Goal: Information Seeking & Learning: Find contact information

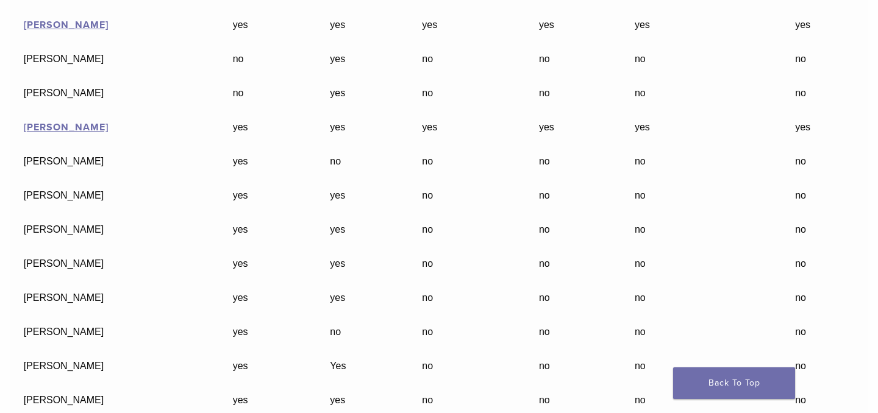
scroll to position [25055, 0]
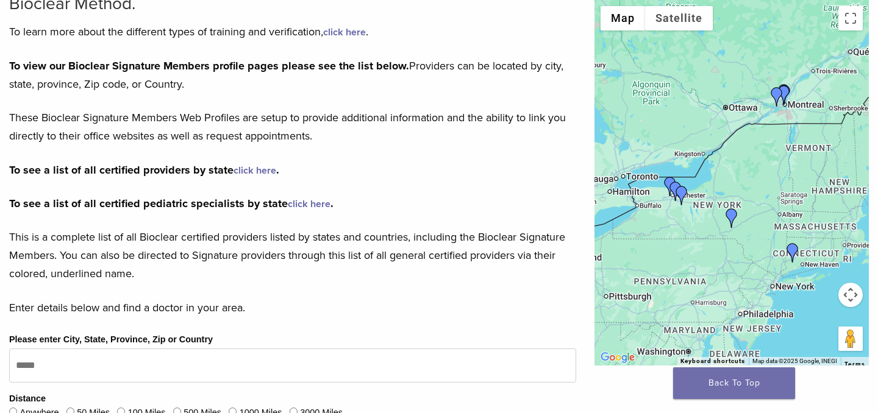
scroll to position [135, 0]
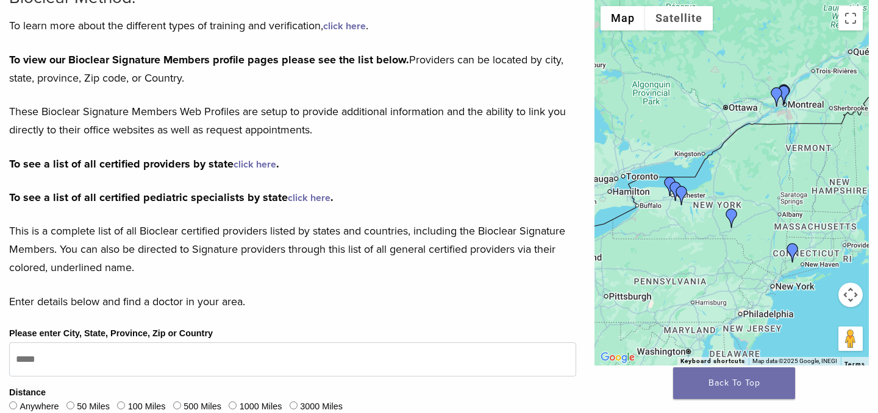
click at [313, 198] on link "click here" at bounding box center [309, 198] width 43 height 12
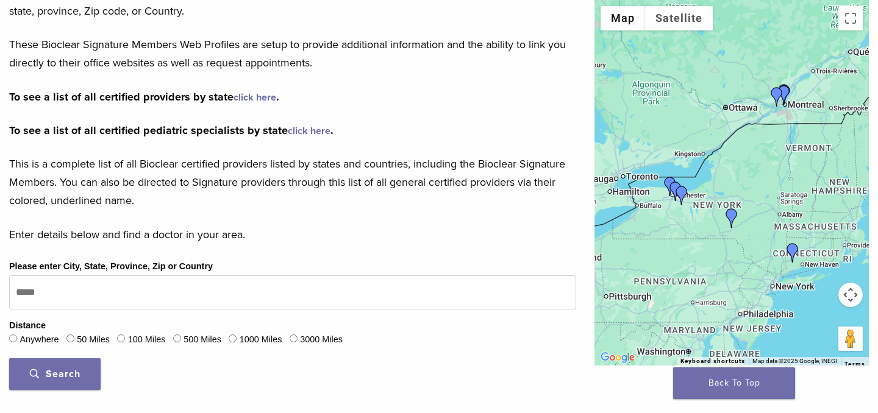
scroll to position [204, 0]
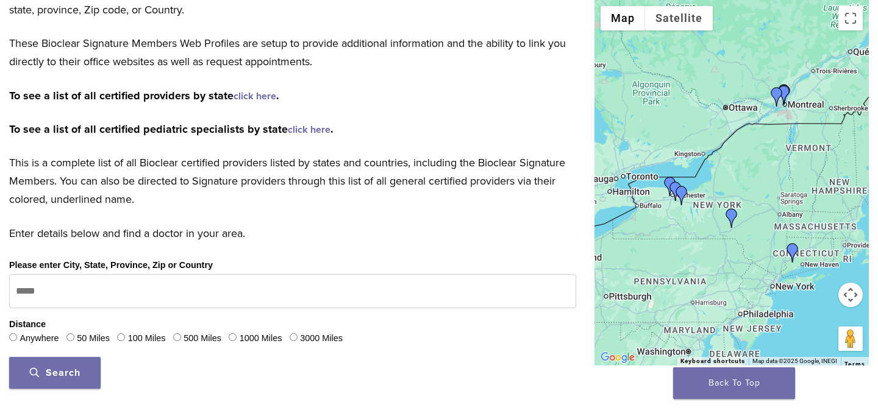
click at [61, 373] on span "Search" at bounding box center [55, 373] width 51 height 12
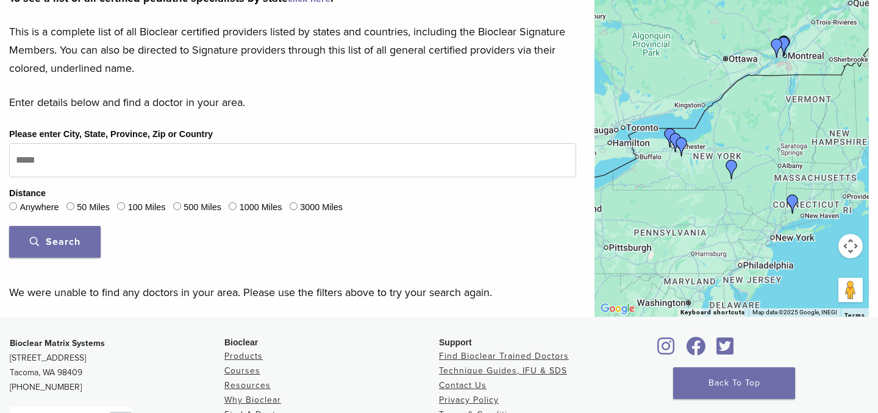
scroll to position [333, 0]
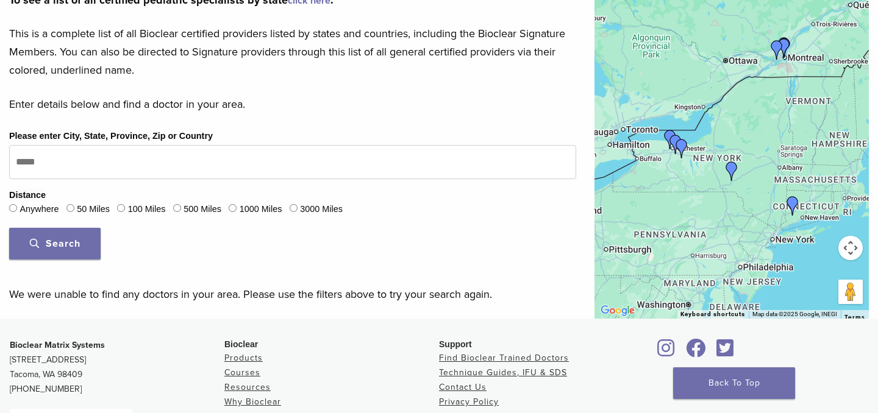
click at [61, 231] on button "Search" at bounding box center [54, 244] width 91 height 32
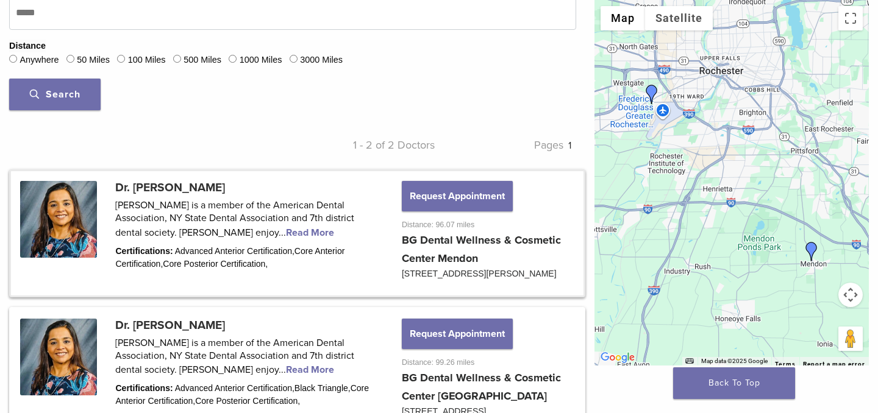
scroll to position [431, 0]
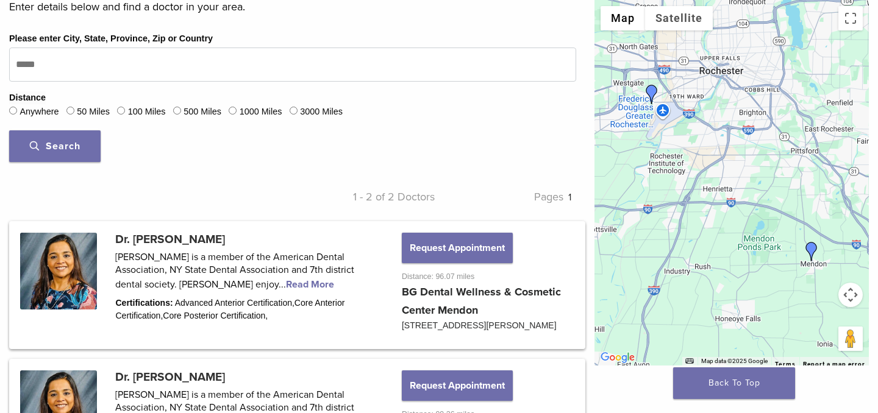
click at [57, 135] on button "Search" at bounding box center [54, 147] width 91 height 32
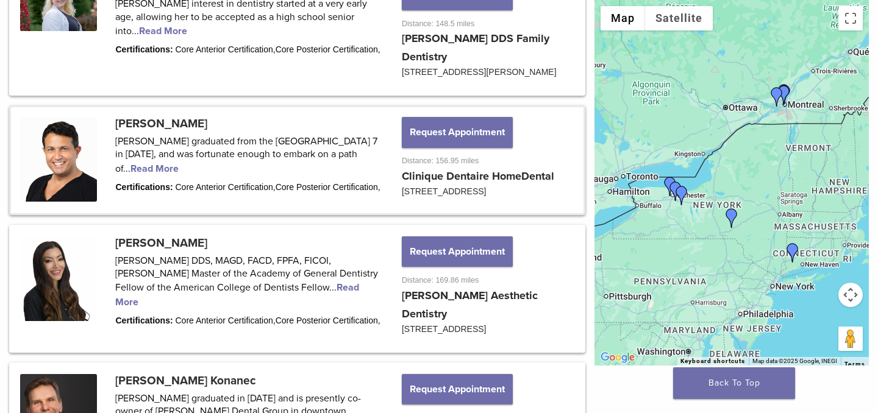
scroll to position [1087, 0]
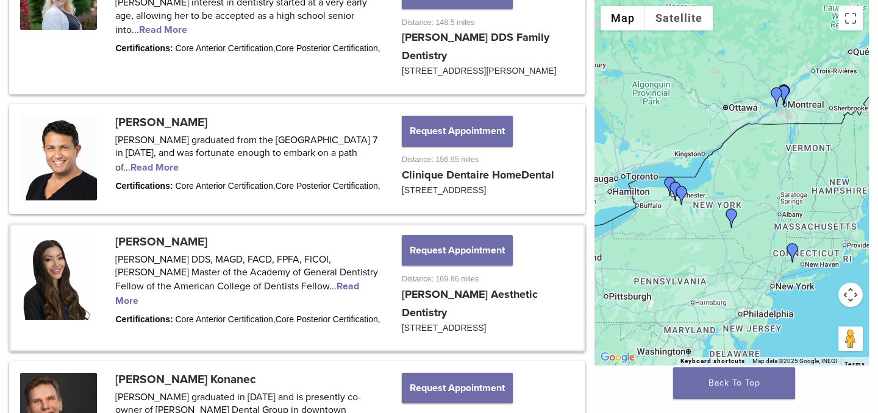
click at [306, 326] on link at bounding box center [297, 288] width 573 height 124
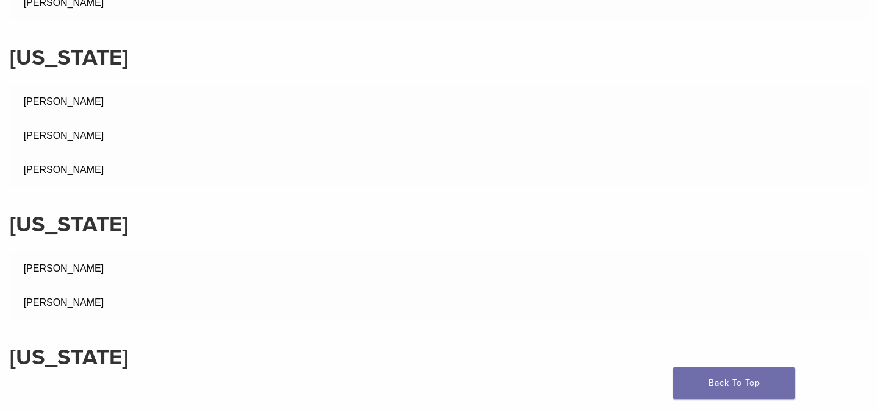
scroll to position [4385, 0]
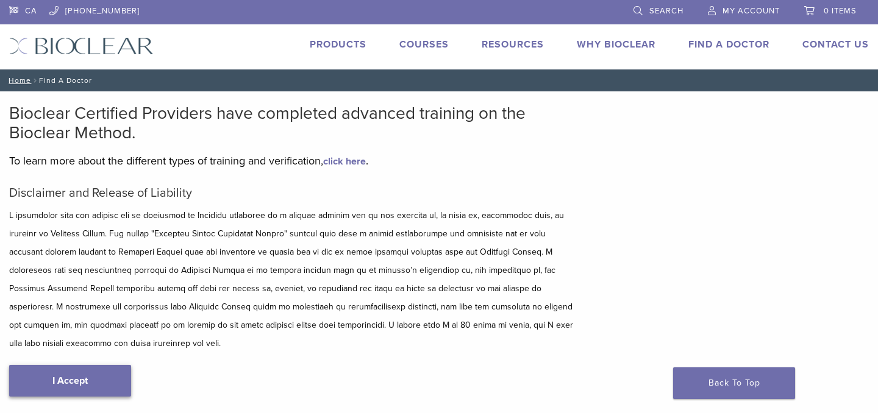
click at [129, 365] on link "I Accept" at bounding box center [70, 381] width 122 height 32
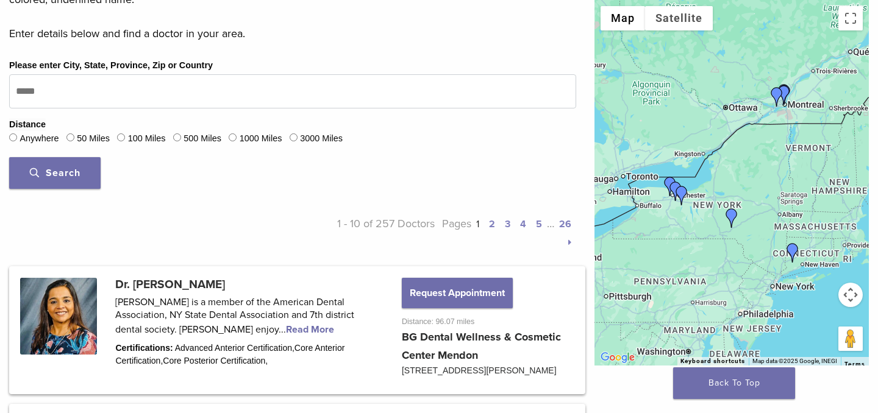
scroll to position [406, 0]
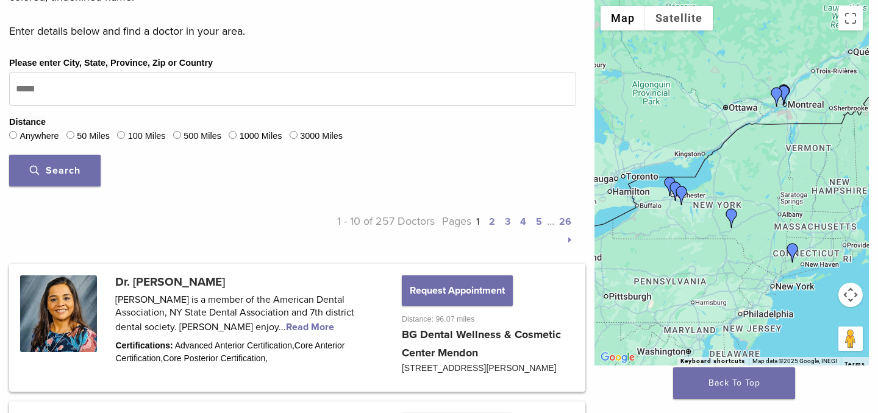
click at [74, 170] on span "Search" at bounding box center [55, 171] width 51 height 12
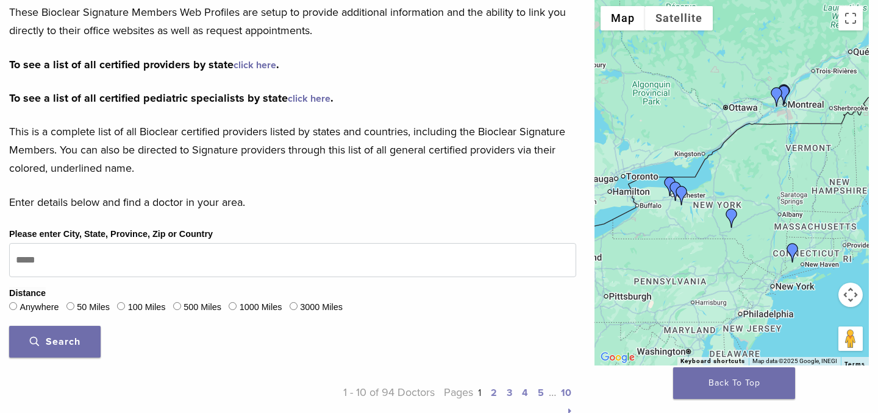
scroll to position [234, 0]
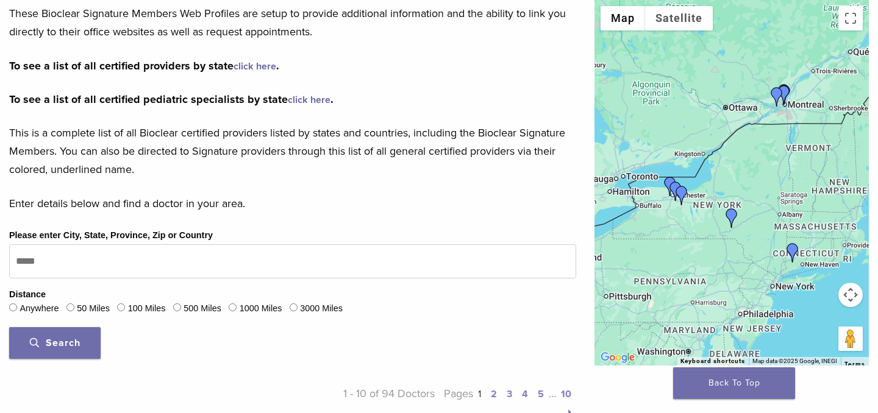
click at [70, 340] on span "Search" at bounding box center [55, 343] width 51 height 12
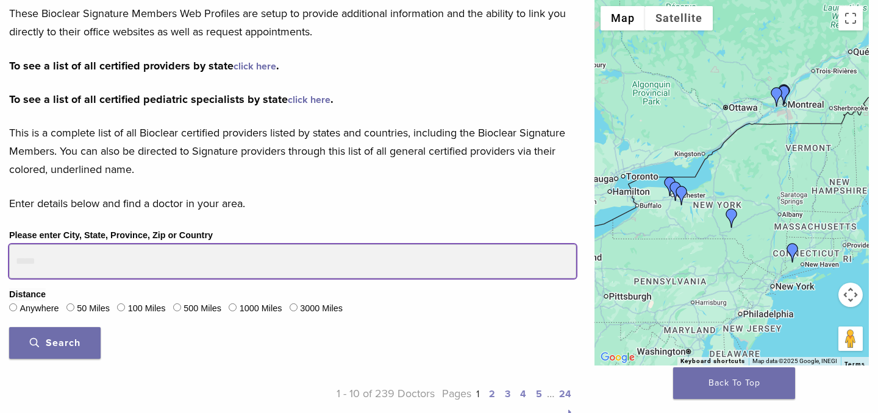
click at [44, 262] on input "Please enter City, State, Province, Zip or Country" at bounding box center [292, 262] width 567 height 34
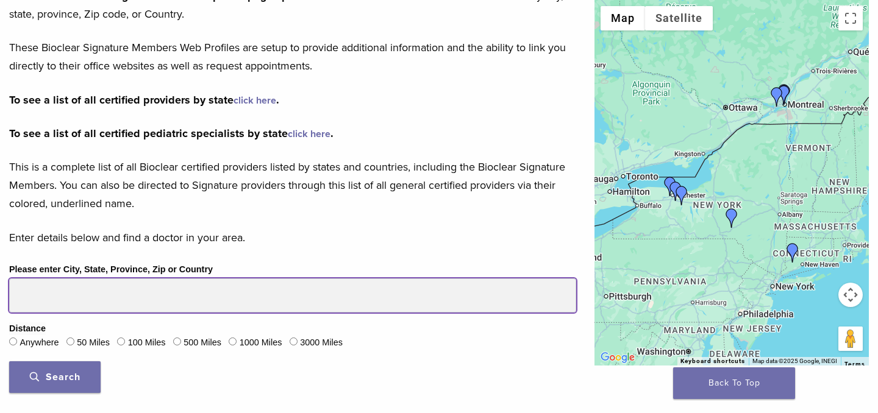
scroll to position [356, 0]
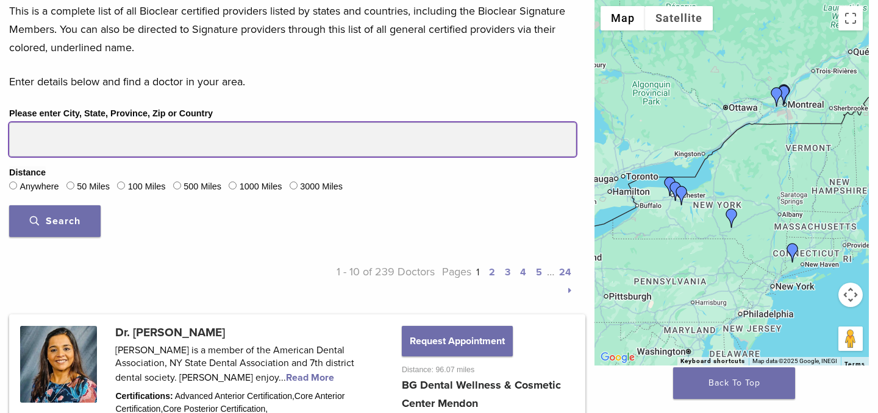
click at [87, 136] on input "Please enter City, State, Province, Zip or Country" at bounding box center [292, 140] width 567 height 34
type input "**********"
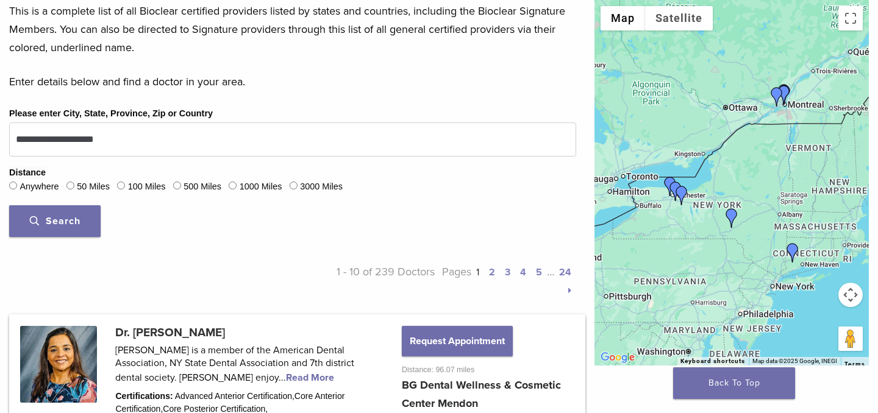
click at [62, 220] on span "Search" at bounding box center [55, 221] width 51 height 12
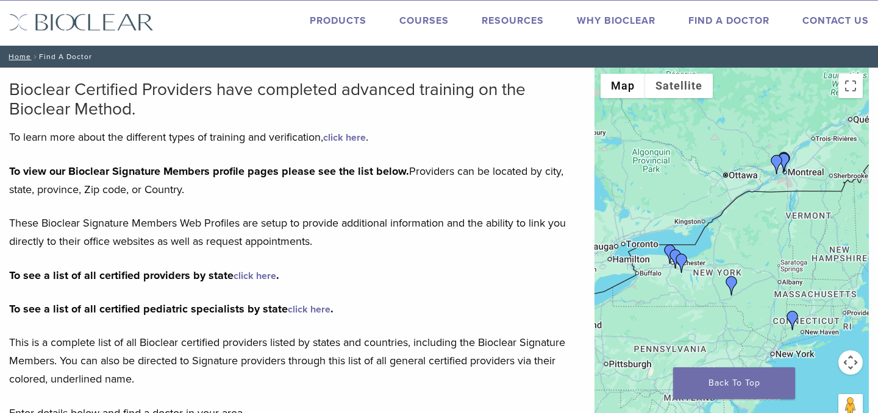
scroll to position [20, 0]
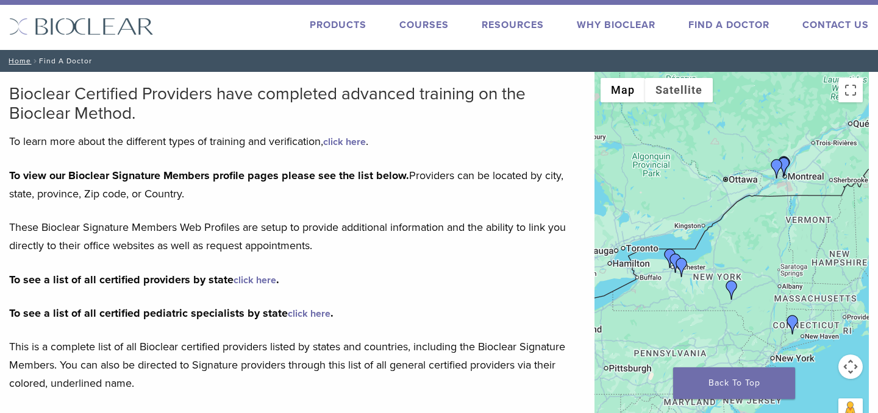
click at [256, 280] on link "click here" at bounding box center [255, 280] width 43 height 12
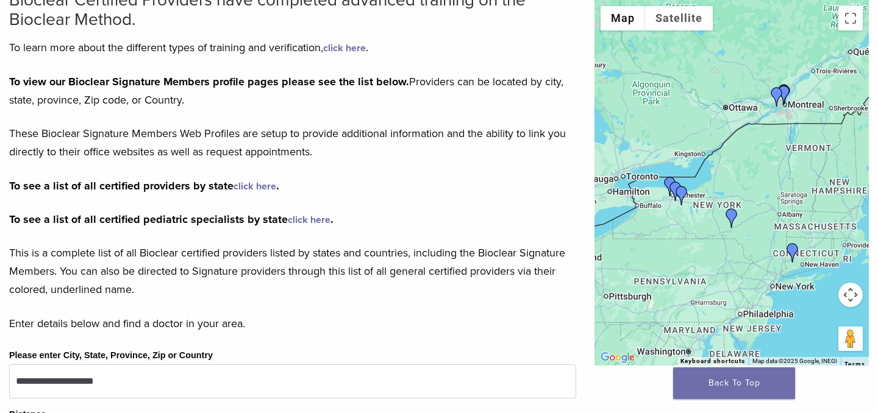
scroll to position [0, 0]
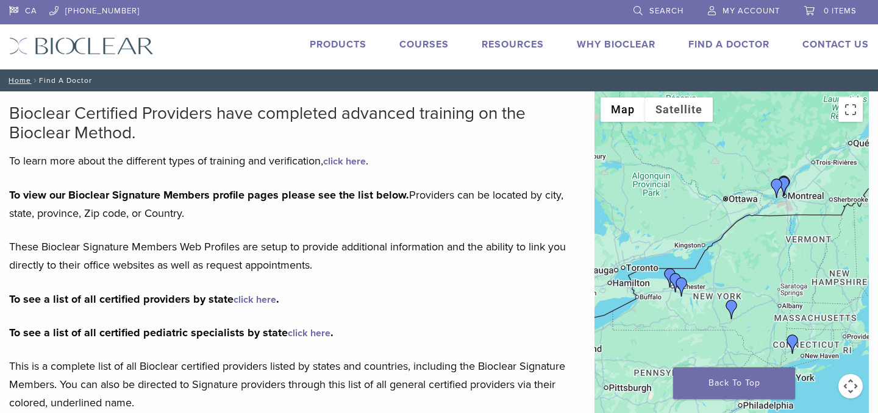
click at [715, 45] on link "Find A Doctor" at bounding box center [729, 44] width 81 height 12
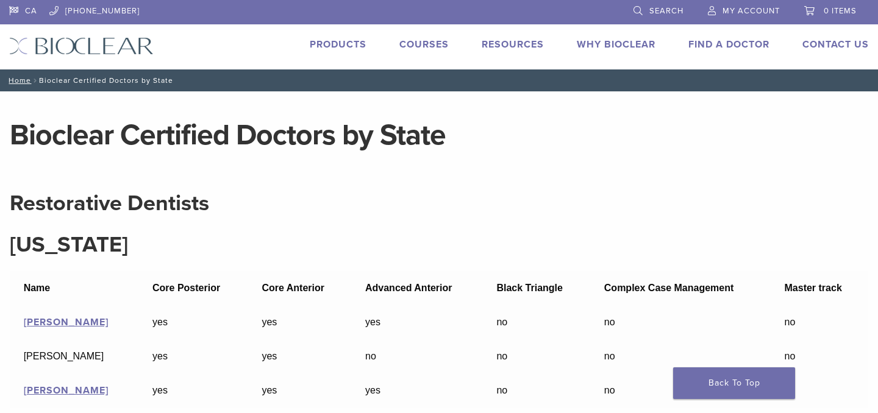
click at [728, 43] on link "Find A Doctor" at bounding box center [729, 44] width 81 height 12
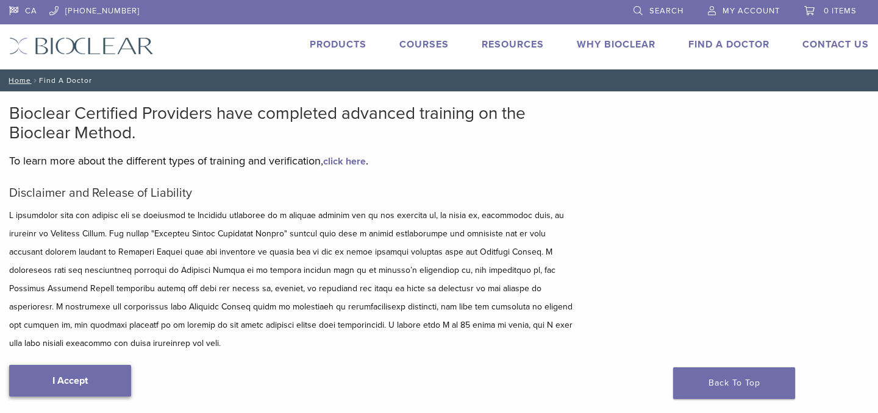
click at [69, 367] on link "I Accept" at bounding box center [70, 381] width 122 height 32
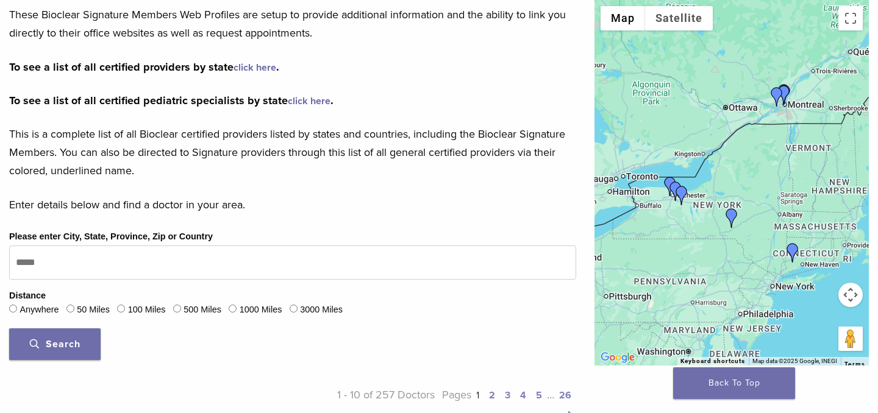
scroll to position [235, 0]
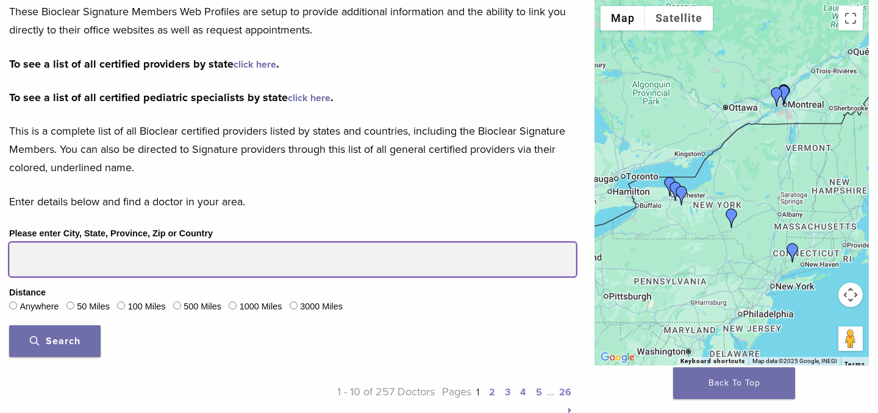
click at [43, 270] on input "Please enter City, State, Province, Zip or Country" at bounding box center [292, 260] width 567 height 34
drag, startPoint x: 54, startPoint y: 260, endPoint x: 0, endPoint y: 246, distance: 55.9
click at [0, 247] on div "Please enter City, State, Province, Zip or Country Distance Anywhere 50 Miles 1…" at bounding box center [292, 296] width 585 height 140
type input "*"
type input "******"
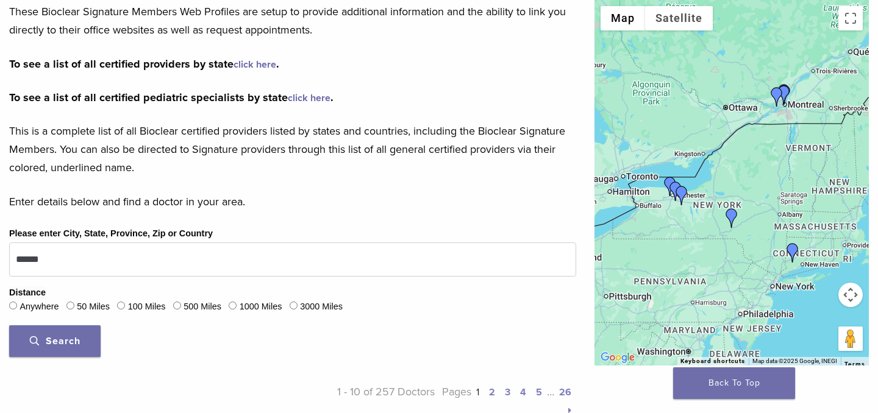
click at [69, 340] on span "Search" at bounding box center [55, 341] width 51 height 12
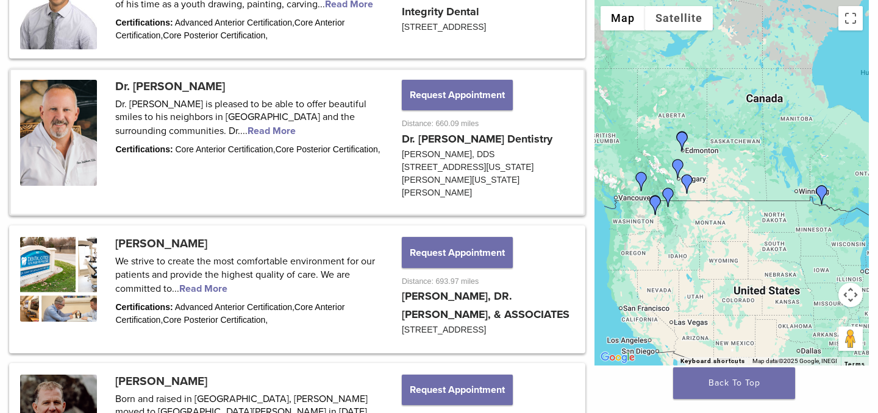
scroll to position [1244, 0]
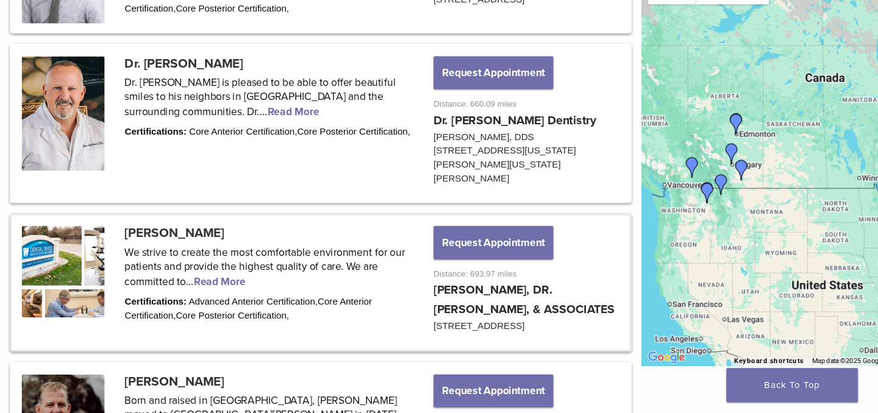
click at [207, 291] on link at bounding box center [297, 288] width 573 height 124
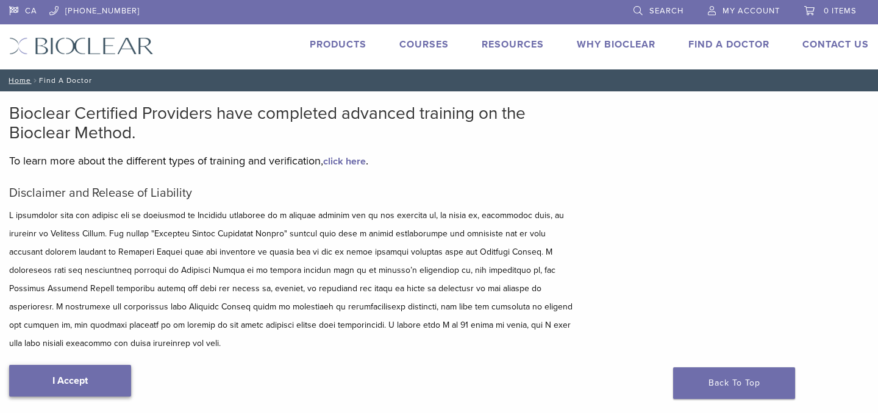
click at [106, 365] on link "I Accept" at bounding box center [70, 381] width 122 height 32
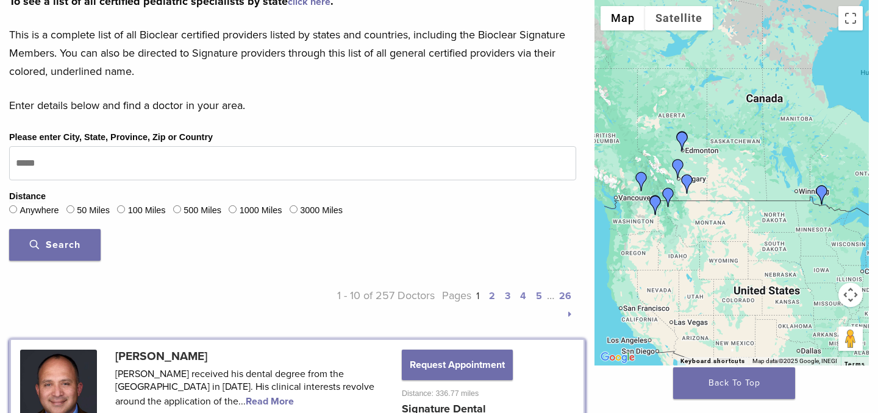
scroll to position [335, 0]
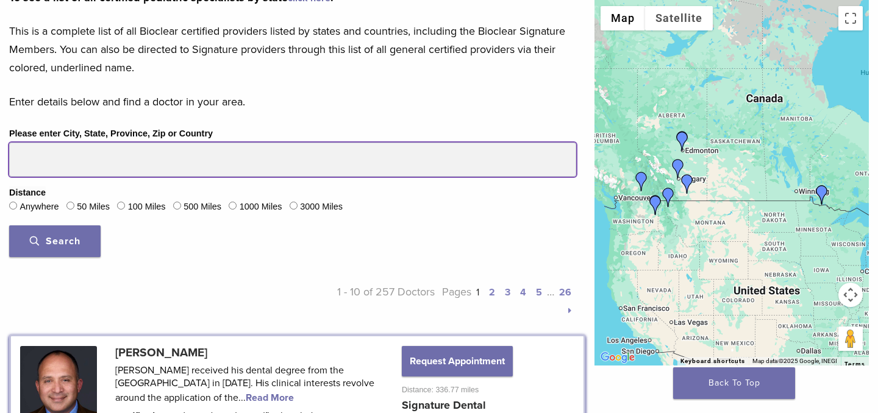
click at [73, 163] on input "Please enter City, State, Province, Zip or Country" at bounding box center [292, 160] width 567 height 34
click at [9, 226] on button "Search" at bounding box center [54, 242] width 91 height 32
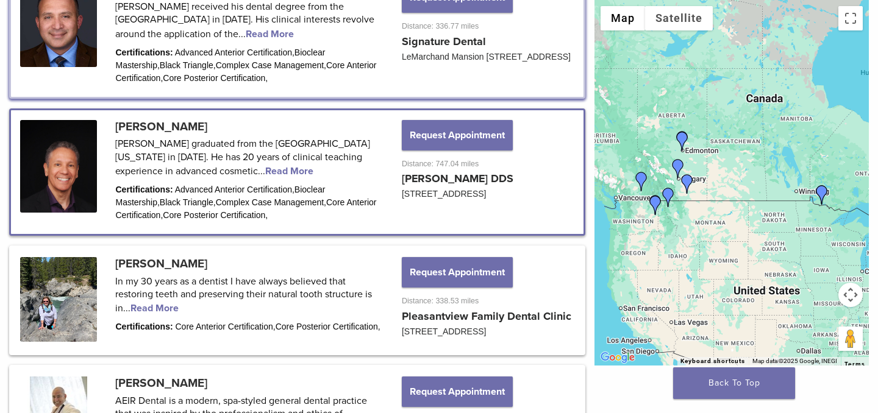
scroll to position [690, 0]
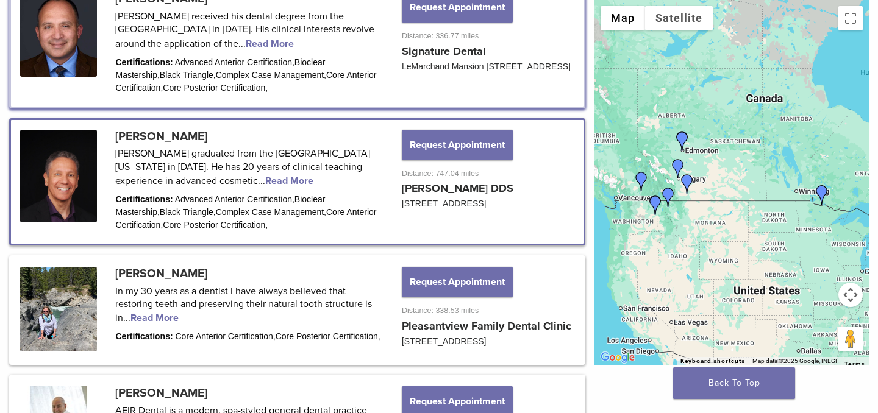
click at [176, 137] on link at bounding box center [297, 182] width 573 height 124
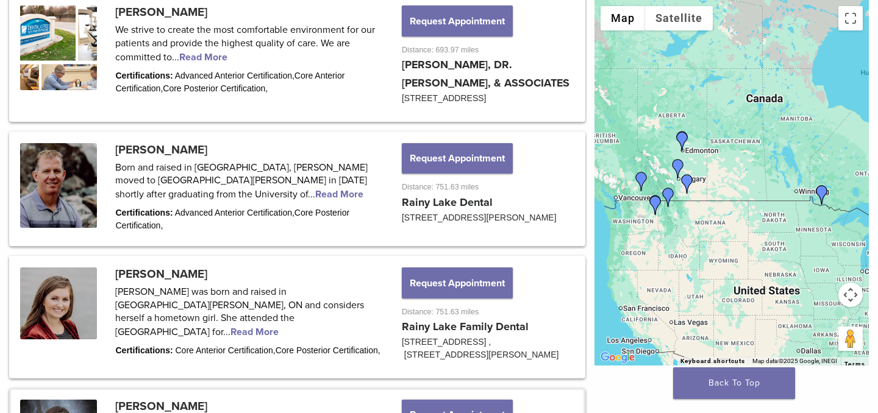
scroll to position [1481, 0]
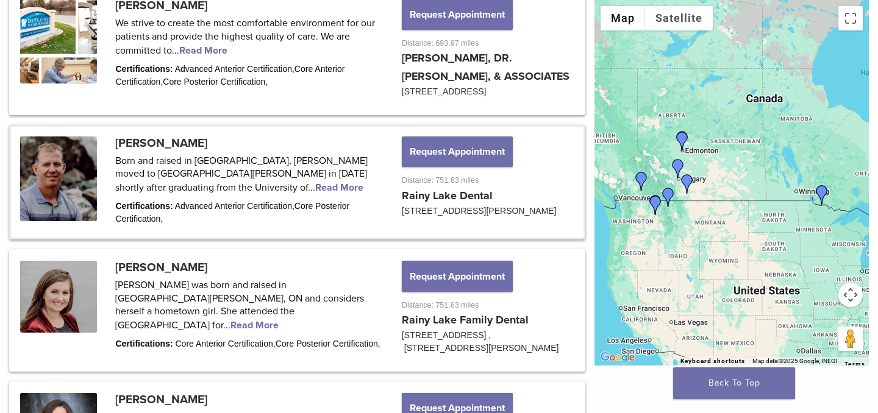
click at [215, 191] on link at bounding box center [297, 182] width 573 height 111
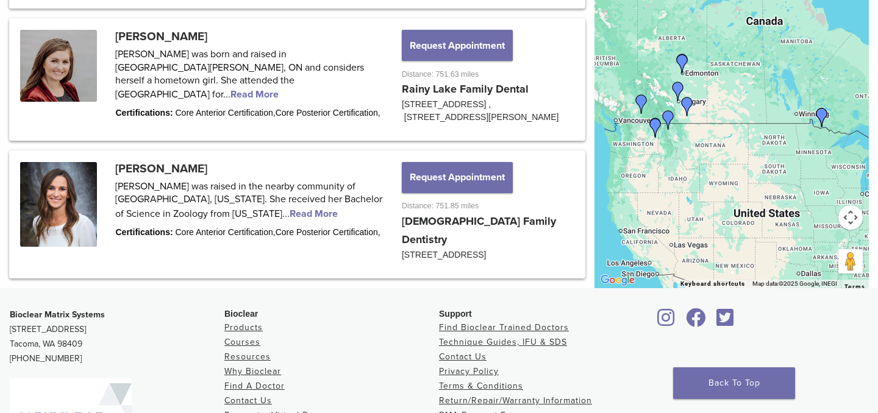
scroll to position [1587, 0]
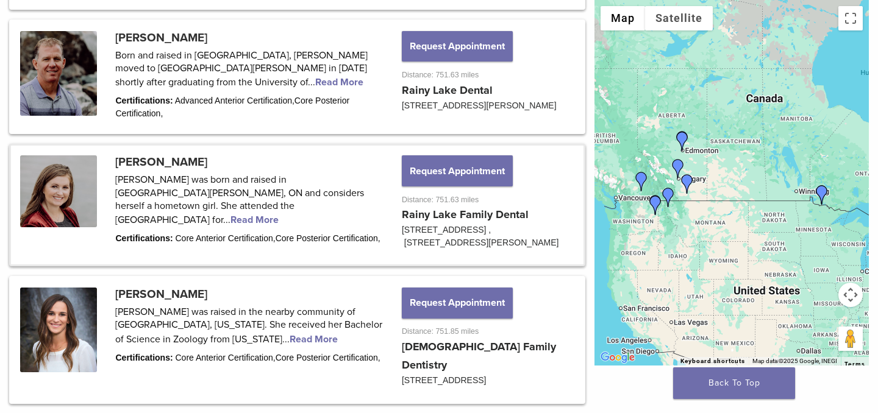
click at [215, 214] on link at bounding box center [297, 205] width 573 height 119
click at [212, 86] on link at bounding box center [297, 76] width 573 height 111
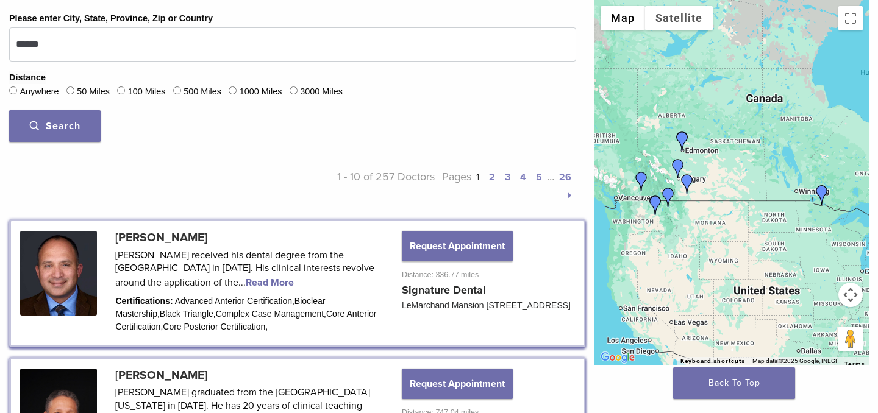
scroll to position [468, 0]
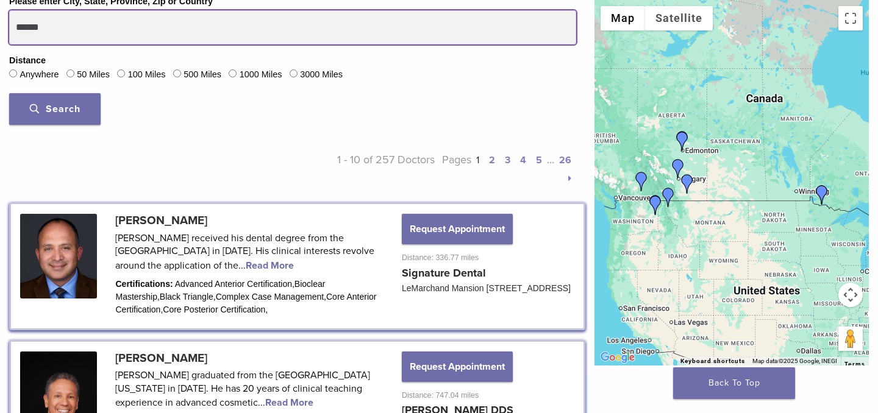
click at [16, 25] on input "******" at bounding box center [292, 27] width 567 height 34
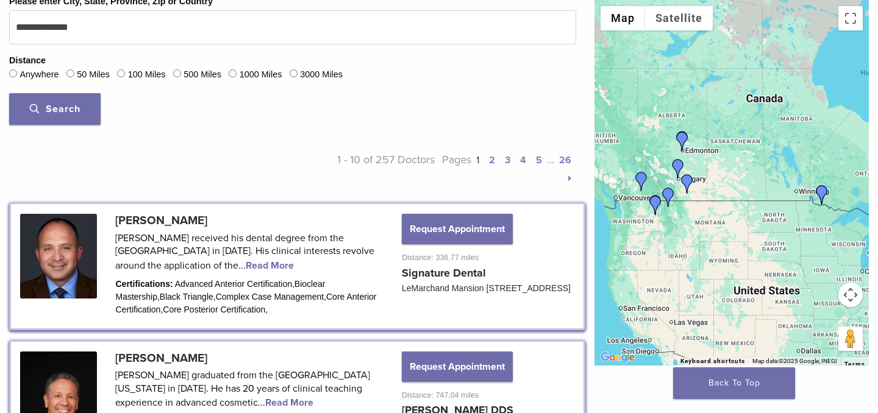
click at [61, 107] on span "Search" at bounding box center [55, 109] width 51 height 12
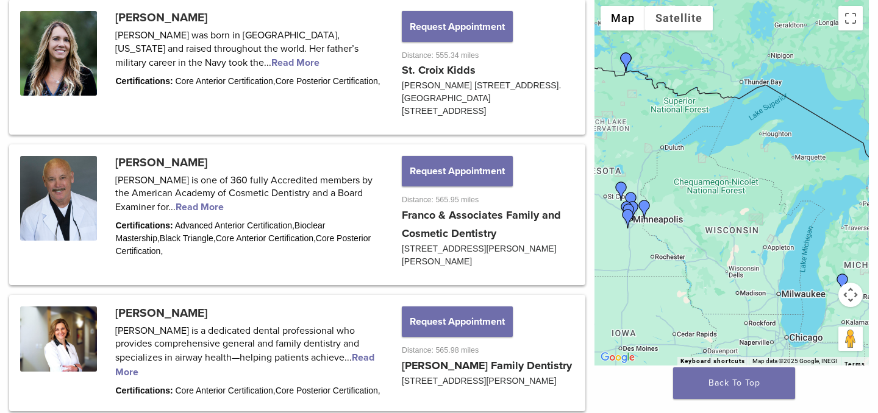
scroll to position [1201, 0]
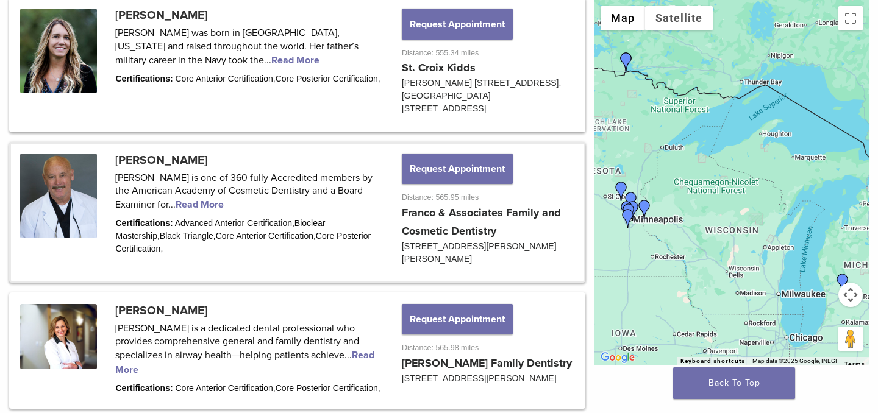
click at [210, 237] on link at bounding box center [297, 212] width 573 height 137
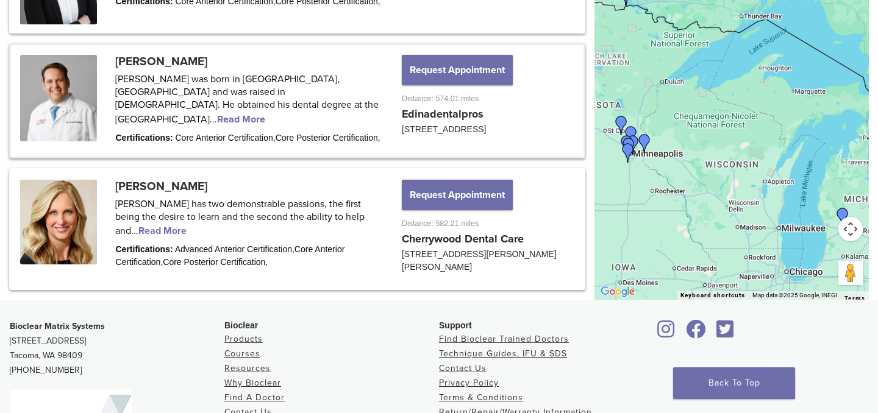
scroll to position [1715, 0]
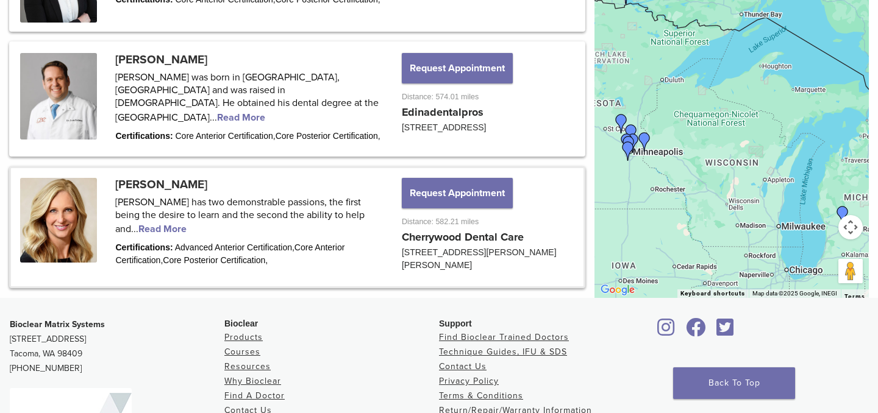
click at [182, 268] on link at bounding box center [297, 227] width 573 height 119
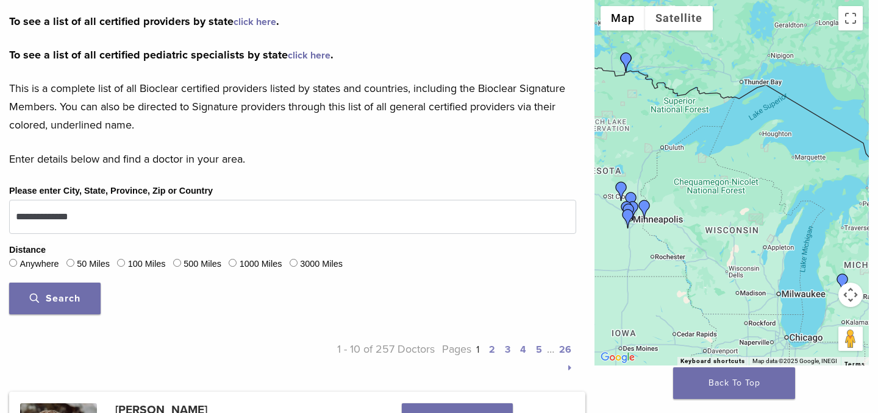
scroll to position [279, 0]
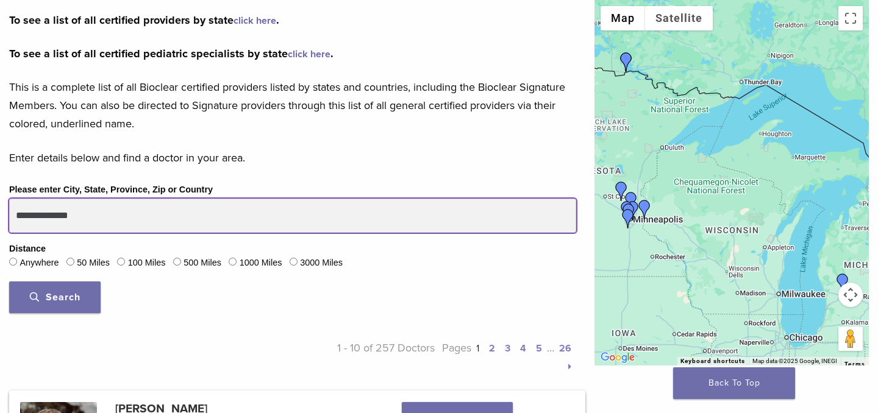
click at [48, 215] on input "**********" at bounding box center [292, 216] width 567 height 34
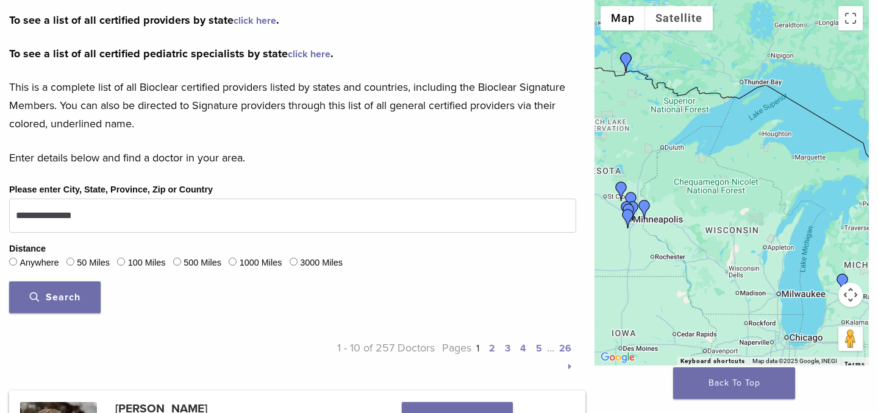
click at [62, 299] on span "Search" at bounding box center [55, 298] width 51 height 12
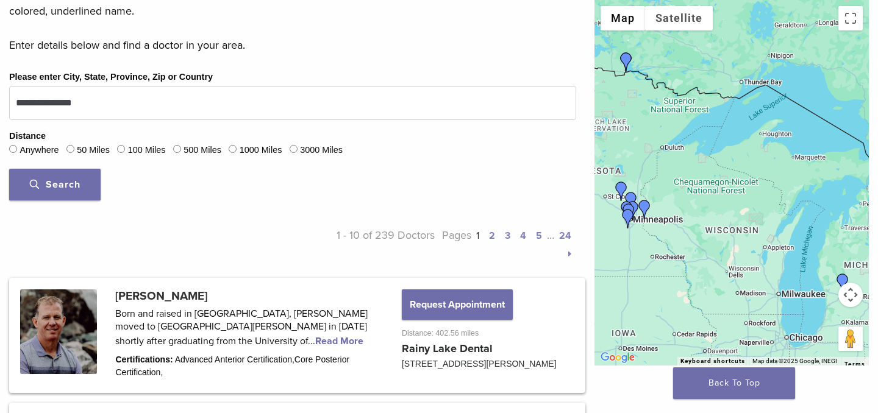
scroll to position [384, 0]
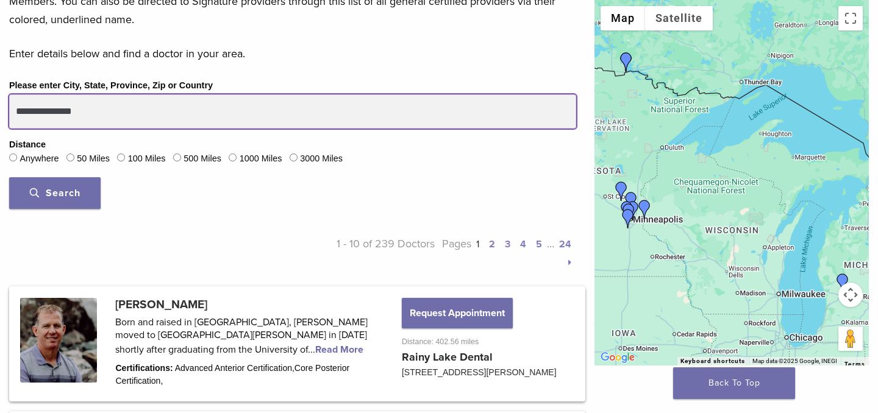
drag, startPoint x: 51, startPoint y: 115, endPoint x: 0, endPoint y: 102, distance: 52.2
click at [0, 102] on div "**********" at bounding box center [292, 148] width 585 height 140
type input "******"
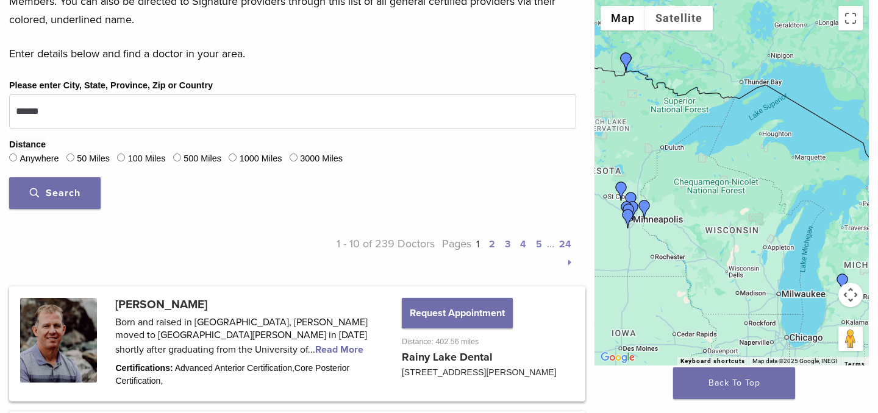
click at [44, 185] on button "Search" at bounding box center [54, 193] width 91 height 32
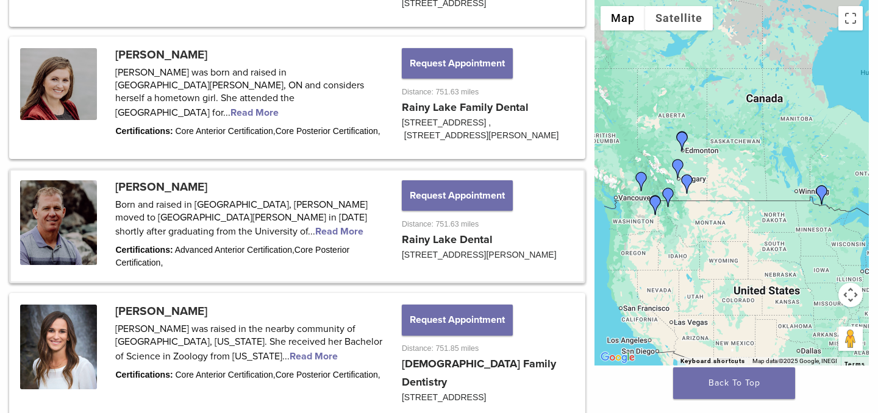
scroll to position [1533, 0]
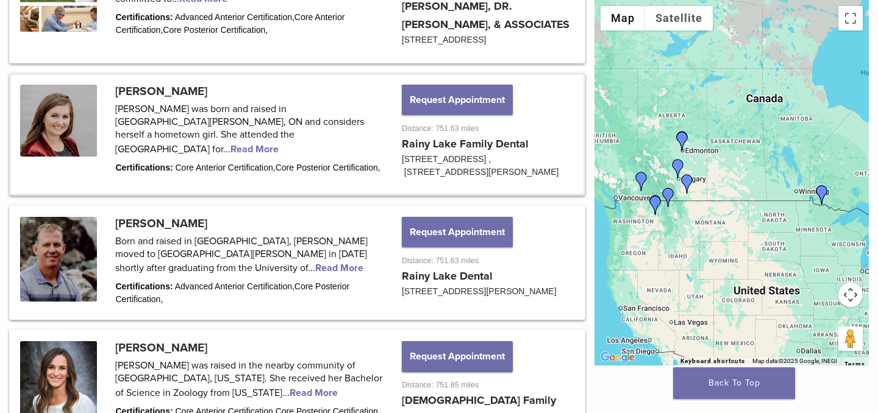
click at [213, 98] on link at bounding box center [297, 134] width 573 height 119
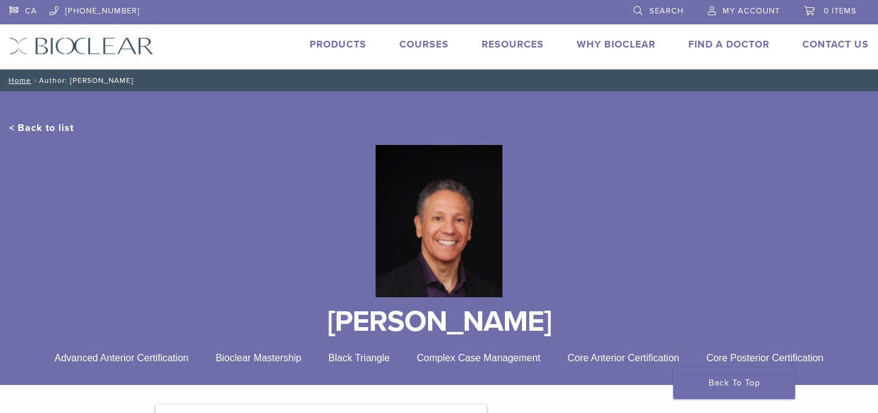
click at [587, 43] on link "Why Bioclear" at bounding box center [616, 44] width 79 height 12
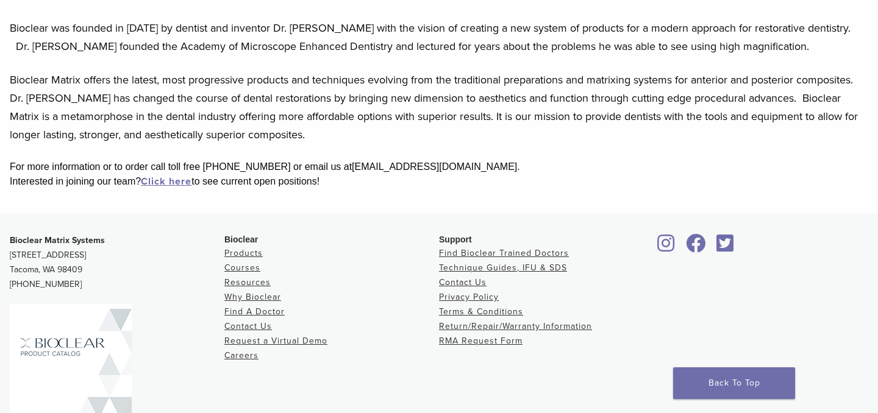
scroll to position [293, 0]
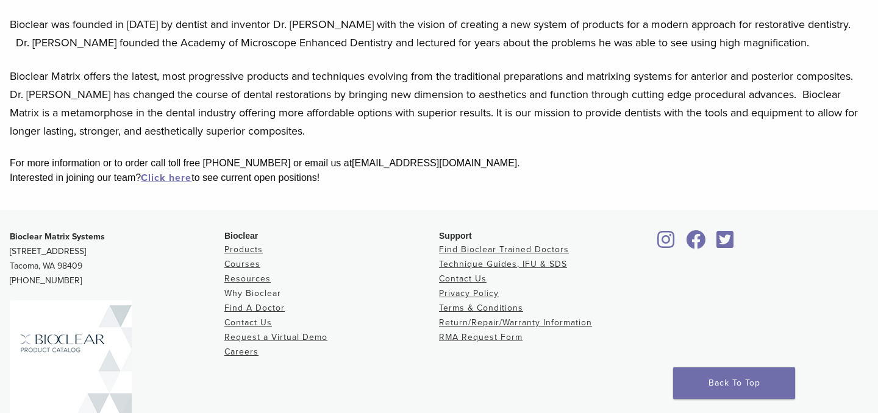
click at [250, 293] on link "Why Bioclear" at bounding box center [252, 293] width 57 height 10
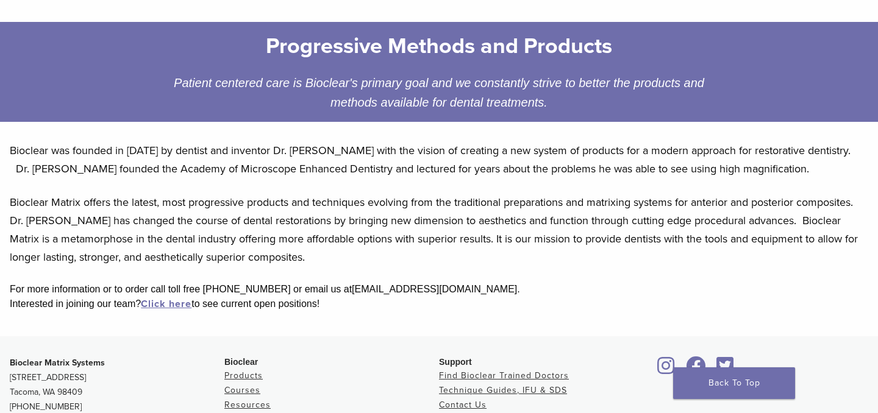
scroll to position [168, 0]
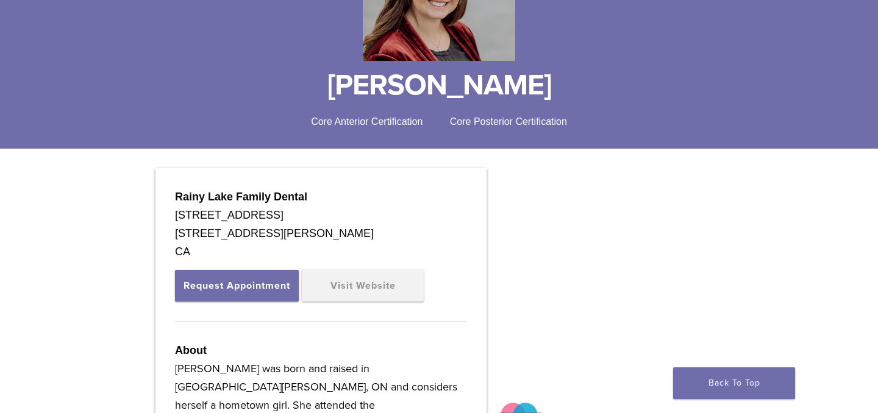
scroll to position [225, 0]
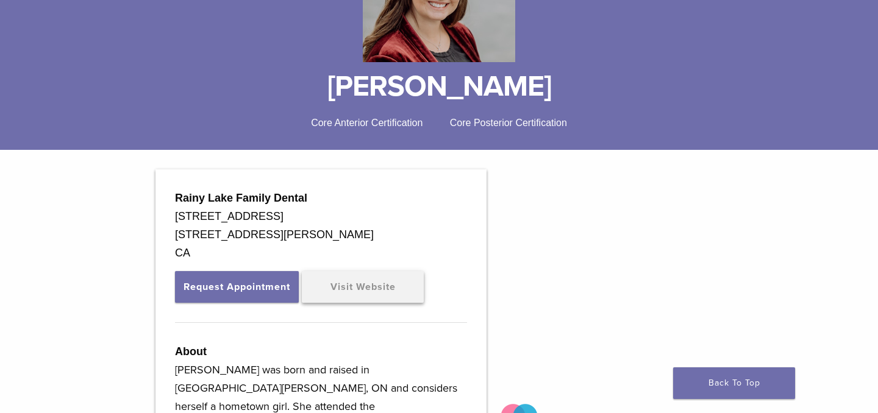
click at [400, 285] on link "Visit Website" at bounding box center [363, 287] width 122 height 32
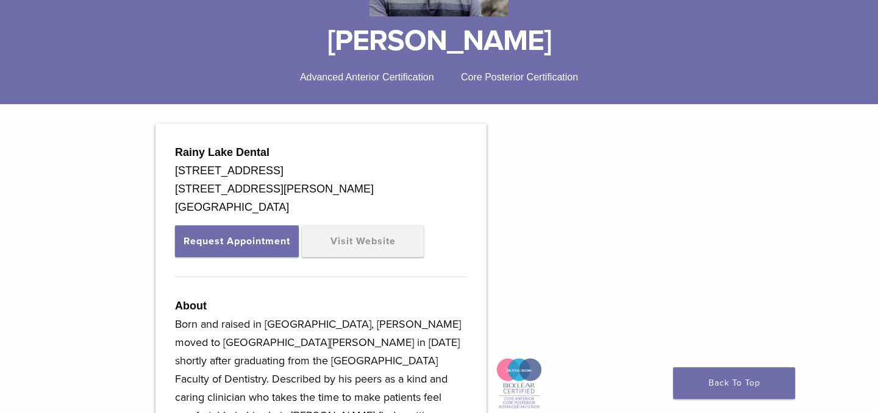
scroll to position [282, 0]
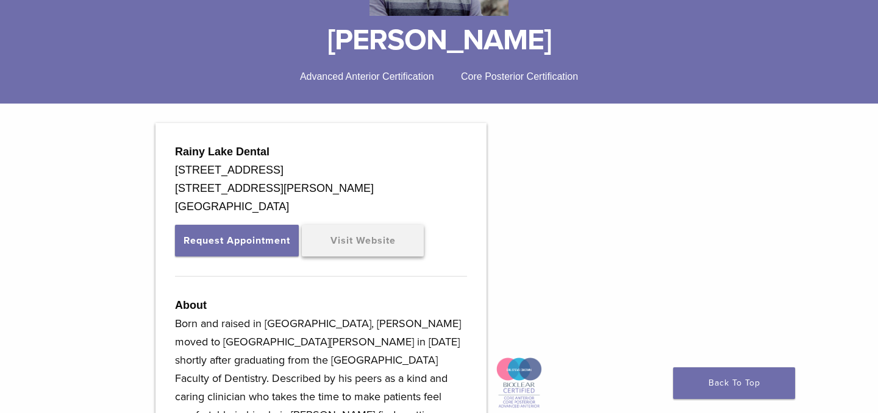
click at [373, 248] on link "Visit Website" at bounding box center [363, 241] width 122 height 32
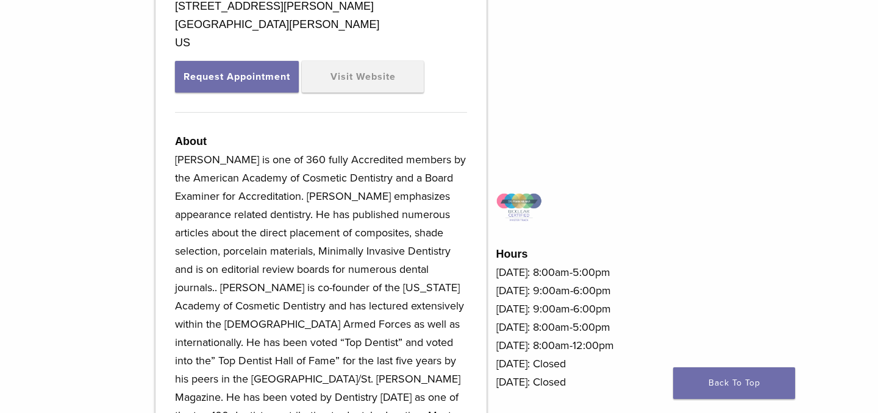
scroll to position [432, 0]
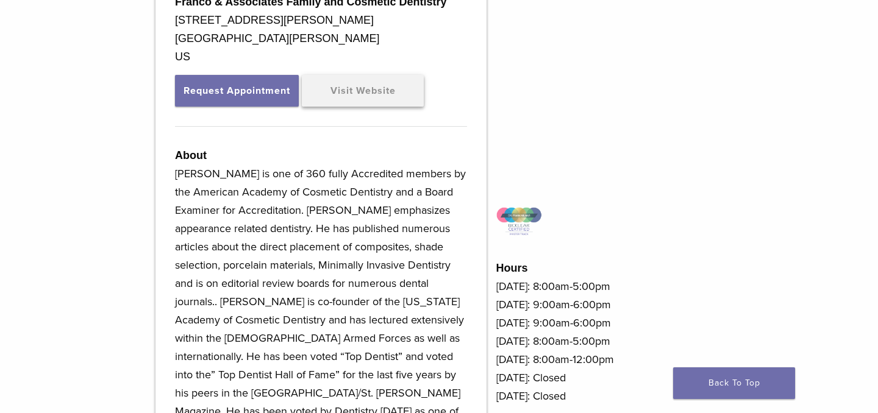
click at [369, 100] on link "Visit Website" at bounding box center [363, 91] width 122 height 32
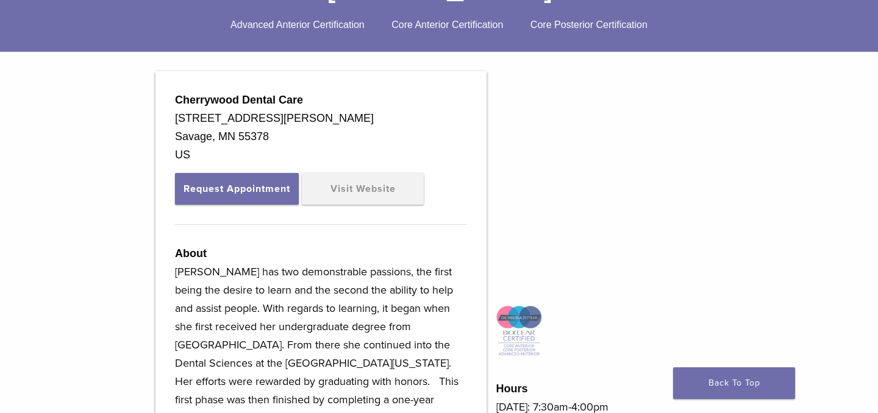
scroll to position [343, 0]
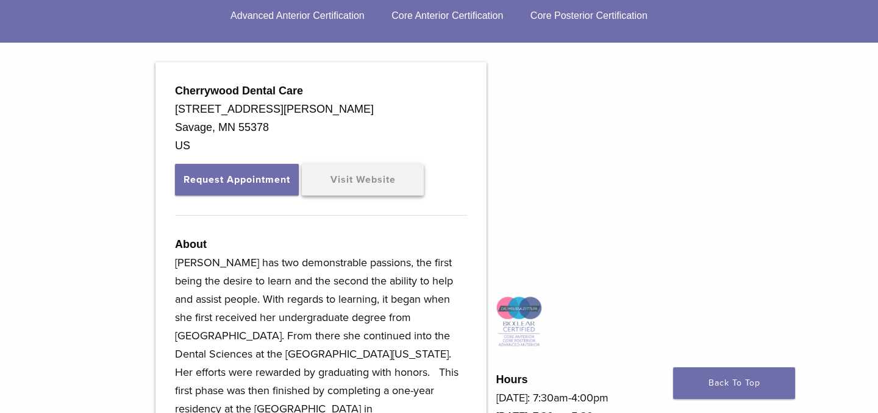
click at [362, 179] on link "Visit Website" at bounding box center [363, 180] width 122 height 32
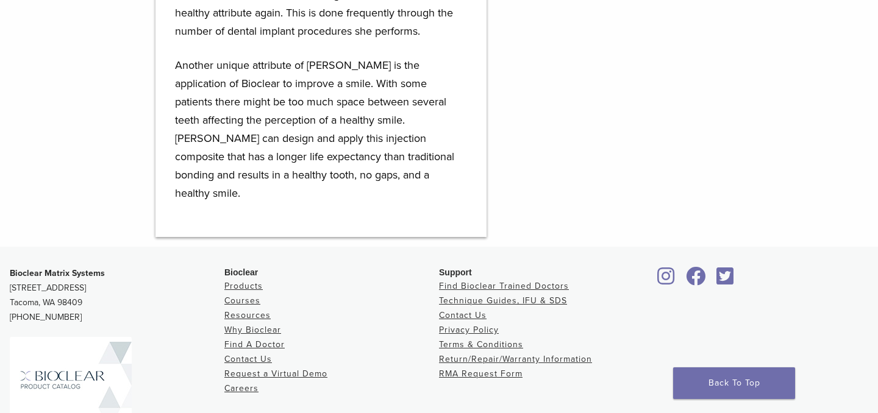
scroll to position [940, 0]
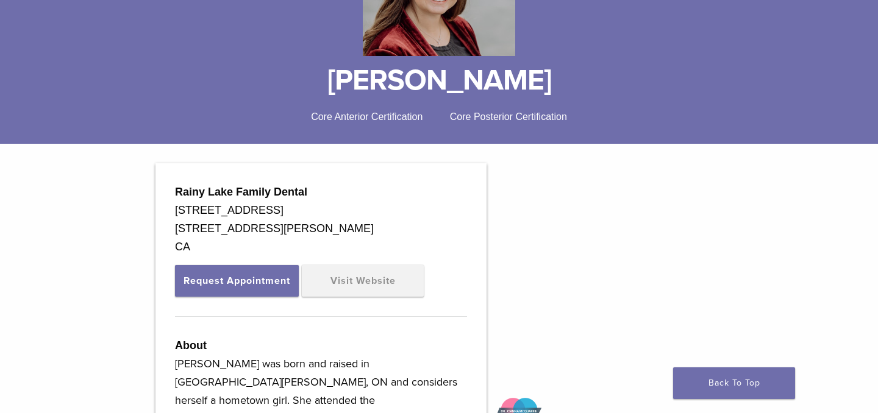
scroll to position [255, 0]
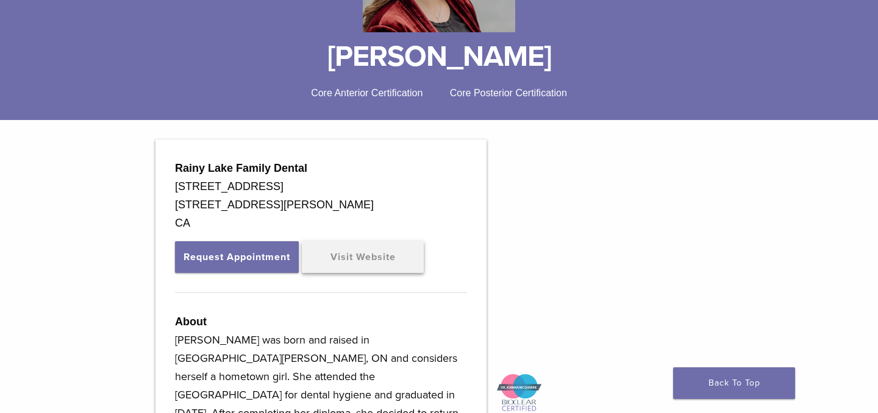
click at [345, 265] on link "Visit Website" at bounding box center [363, 258] width 122 height 32
